Goal: Task Accomplishment & Management: Manage account settings

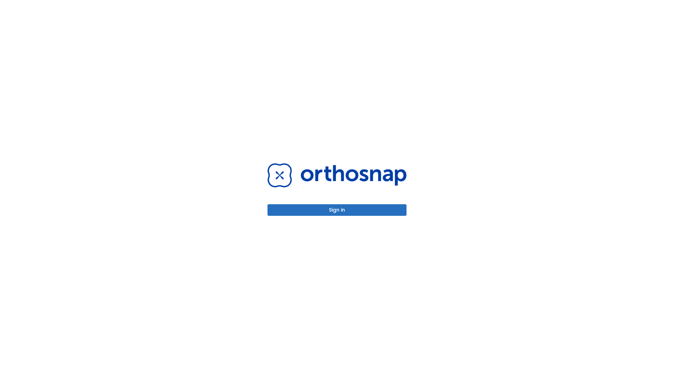
click at [337, 210] on button "Sign in" at bounding box center [337, 210] width 139 height 12
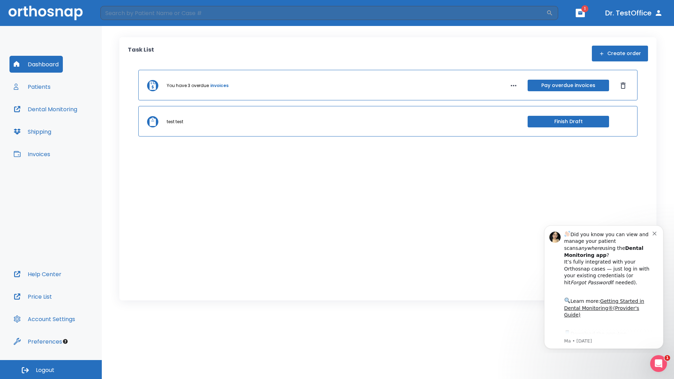
click at [51, 370] on span "Logout" at bounding box center [45, 371] width 19 height 8
